Goal: Find specific page/section

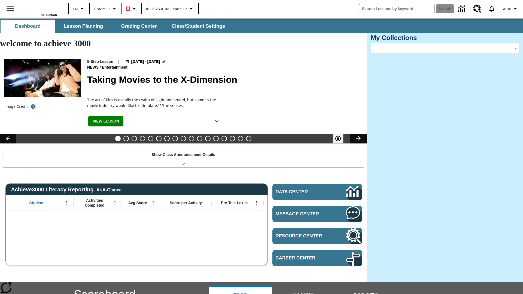
type input "-1"
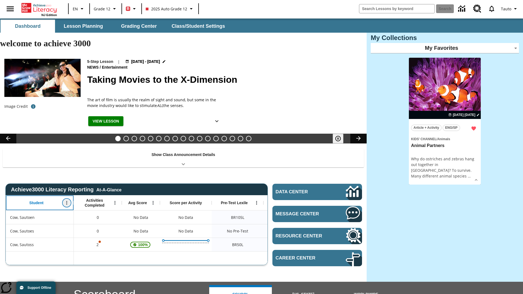
click at [67, 201] on icon "Open Menu" at bounding box center [66, 203] width 1 height 4
click at [10, 192] on icon at bounding box center [10, 192] width 4 height 4
click at [67, 201] on icon "Student, Open Menu," at bounding box center [66, 203] width 1 height 4
click at [10, 192] on icon at bounding box center [10, 192] width 4 height 4
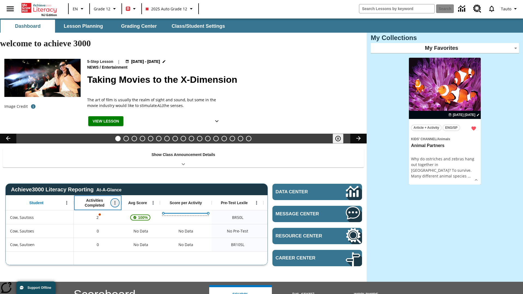
click at [115, 201] on icon "Open Menu" at bounding box center [114, 203] width 1 height 4
click at [59, 192] on icon at bounding box center [59, 192] width 4 height 4
click at [115, 201] on icon "Activities Completed, Open Menu," at bounding box center [114, 203] width 1 height 4
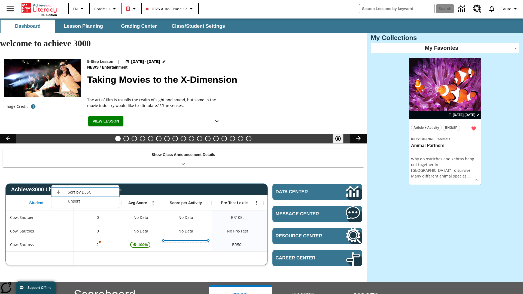
click at [59, 192] on icon at bounding box center [59, 192] width 4 height 4
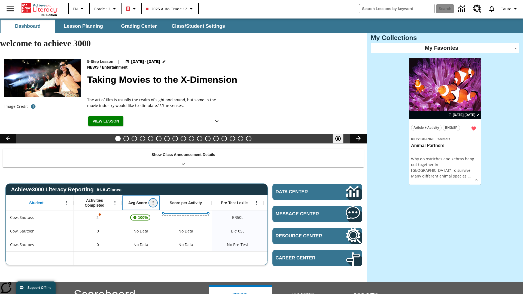
click at [153, 201] on icon "Open Menu" at bounding box center [153, 203] width 1 height 4
click at [97, 192] on icon at bounding box center [97, 192] width 4 height 4
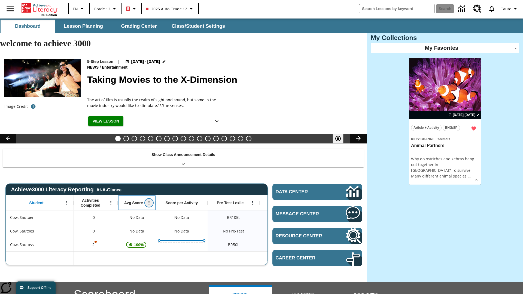
click at [149, 201] on icon "Avg Score, Open Menu," at bounding box center [148, 203] width 1 height 4
